Goal: Task Accomplishment & Management: Manage account settings

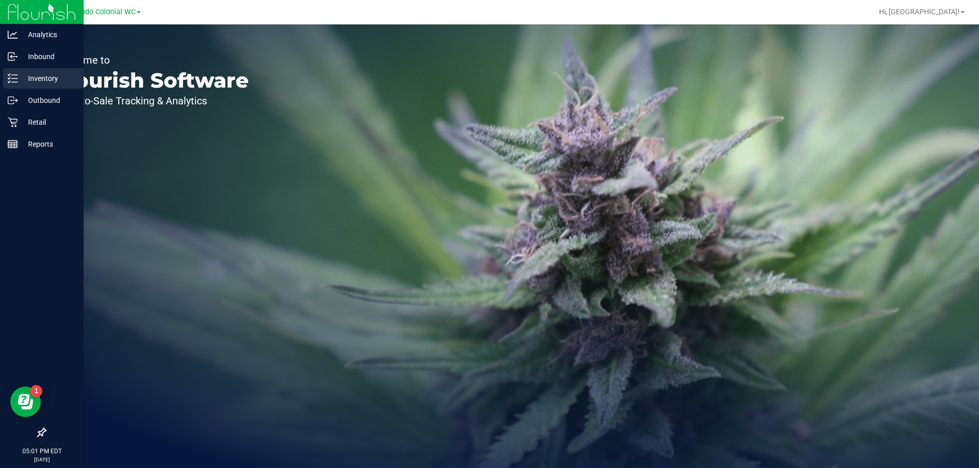
click at [53, 85] on div "Inventory" at bounding box center [43, 78] width 81 height 20
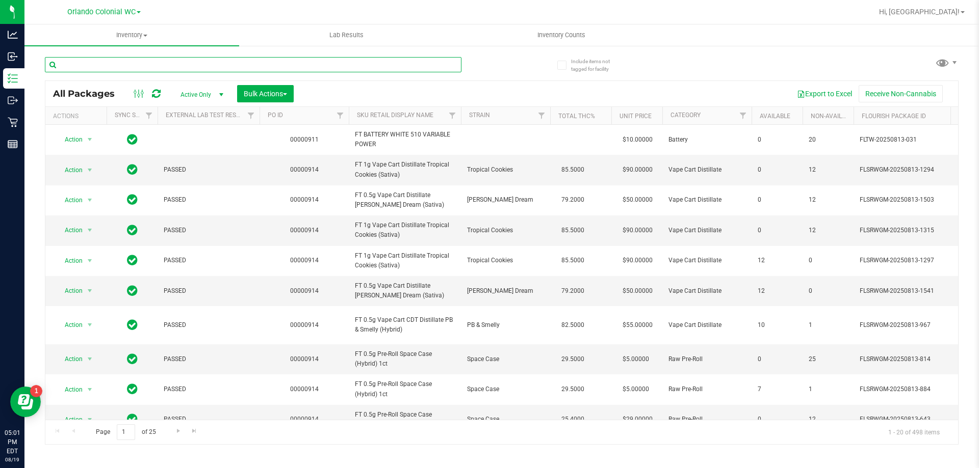
click at [177, 63] on input "text" at bounding box center [253, 64] width 416 height 15
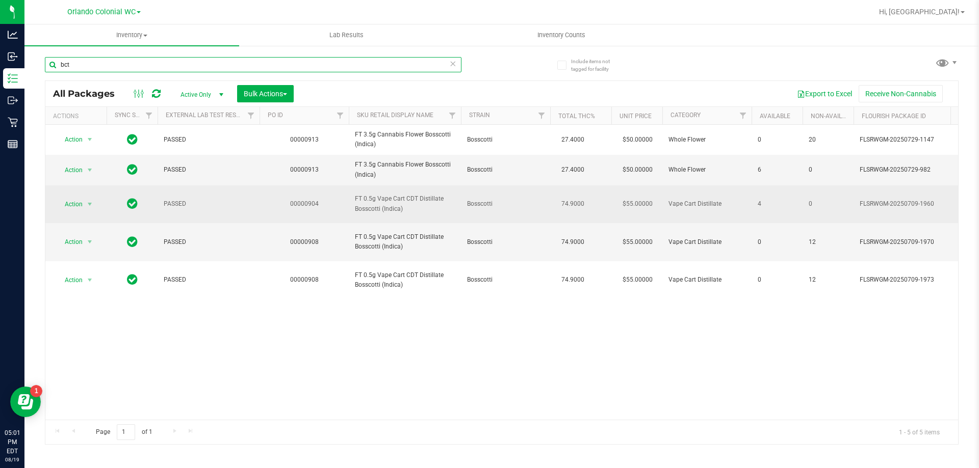
type input "bct"
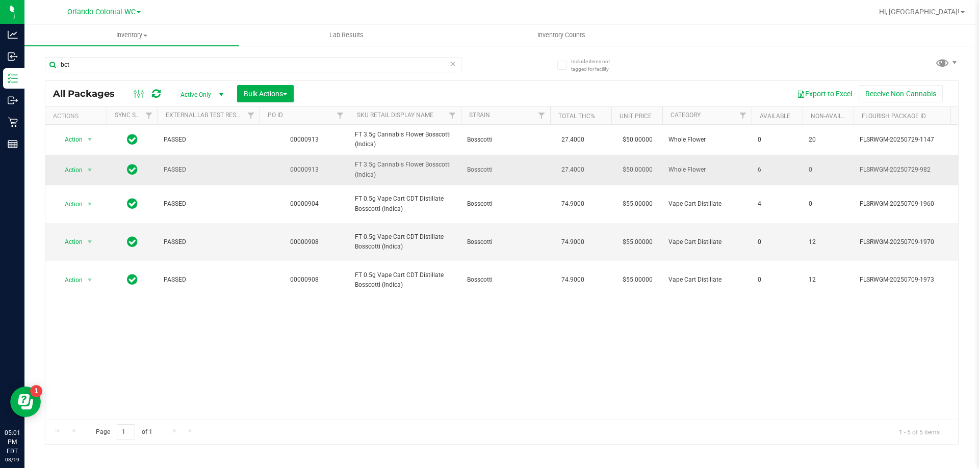
drag, startPoint x: 388, startPoint y: 187, endPoint x: 380, endPoint y: 158, distance: 29.7
click at [383, 164] on tbody "Action Action Edit attributes Global inventory Locate package Package audit log…" at bounding box center [942, 212] width 1794 height 174
click at [322, 73] on div "bct" at bounding box center [253, 68] width 416 height 23
click at [453, 66] on icon at bounding box center [452, 63] width 7 height 12
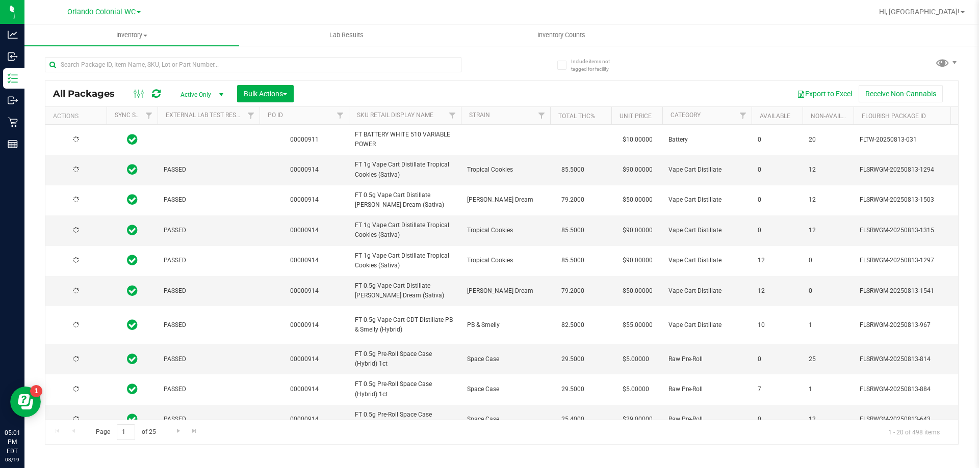
click at [957, 5] on div "Hi, [GEOGRAPHIC_DATA]!" at bounding box center [922, 12] width 94 height 18
click at [951, 12] on span "Hi, [GEOGRAPHIC_DATA]!" at bounding box center [919, 12] width 81 height 8
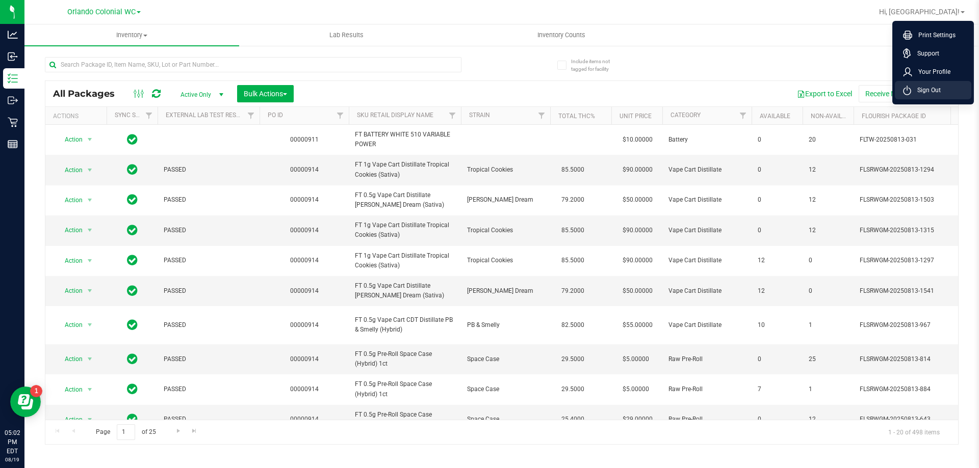
click at [944, 94] on li "Sign Out" at bounding box center [933, 90] width 76 height 18
